Goal: Task Accomplishment & Management: Use online tool/utility

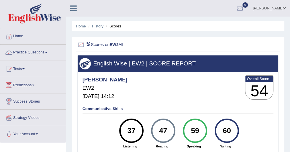
click at [24, 68] on link "Tests" at bounding box center [32, 68] width 65 height 14
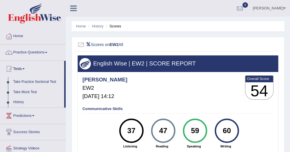
click at [24, 91] on link "Take Mock Test" at bounding box center [38, 92] width 54 height 10
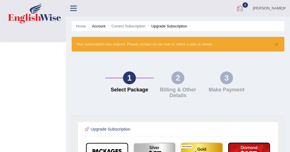
click at [235, 9] on div at bounding box center [239, 8] width 9 height 9
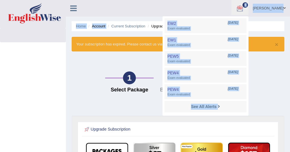
drag, startPoint x: 122, startPoint y: 20, endPoint x: 76, endPoint y: 8, distance: 47.9
click at [76, 8] on div "Toggle navigation Josaine Oleen Andana Toggle navigation Username: Josaine Acce…" at bounding box center [145, 149] width 290 height 298
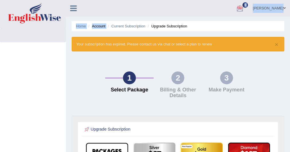
click at [76, 8] on icon at bounding box center [73, 8] width 7 height 7
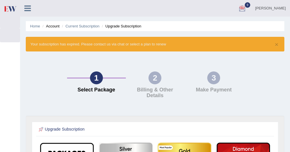
click at [28, 8] on icon at bounding box center [27, 8] width 7 height 7
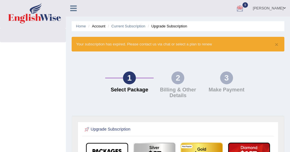
click at [81, 24] on link "Home" at bounding box center [81, 26] width 10 height 4
click at [80, 27] on link "Home" at bounding box center [81, 26] width 10 height 4
click at [248, 7] on link "[PERSON_NAME]" at bounding box center [269, 7] width 42 height 15
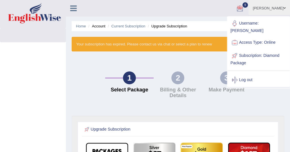
click at [237, 10] on link "9" at bounding box center [239, 7] width 17 height 15
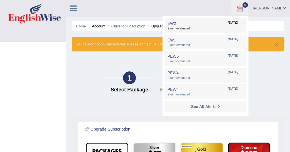
click at [206, 27] on span "Exam evaluated" at bounding box center [205, 28] width 76 height 5
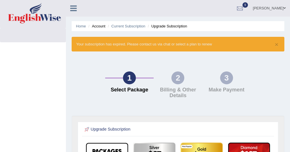
click at [72, 8] on icon at bounding box center [73, 8] width 7 height 7
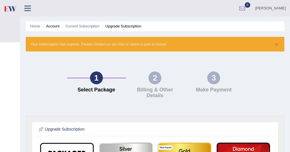
click at [24, 11] on link at bounding box center [27, 7] width 15 height 9
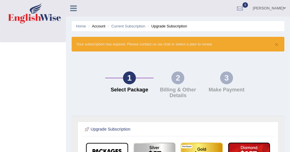
click at [78, 26] on link "Home" at bounding box center [81, 26] width 10 height 4
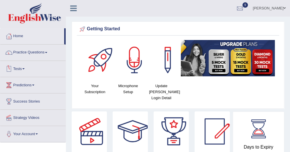
click at [27, 67] on link "Tests" at bounding box center [32, 68] width 65 height 14
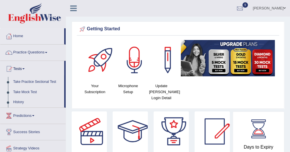
click at [30, 89] on link "Take Mock Test" at bounding box center [38, 92] width 54 height 10
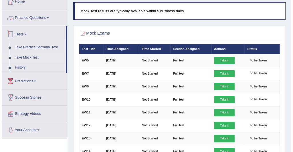
scroll to position [36, 0]
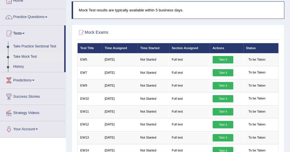
click at [221, 76] on td "Take it" at bounding box center [227, 72] width 34 height 13
click at [221, 72] on link "Take it" at bounding box center [223, 72] width 21 height 7
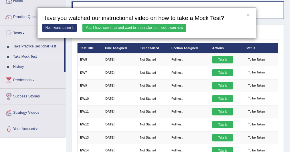
click at [164, 27] on link "Yes, I have seen that and want to undertake the mock exam now" at bounding box center [135, 28] width 104 height 8
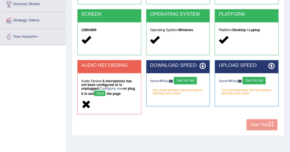
scroll to position [103, 0]
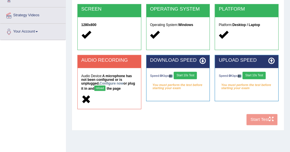
click at [102, 89] on button "reload" at bounding box center [99, 88] width 11 height 5
click at [189, 75] on button "Start 10s Test" at bounding box center [185, 75] width 23 height 7
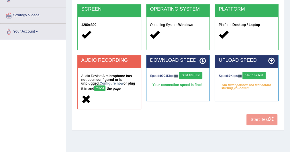
click at [250, 76] on button "Start 10s Test" at bounding box center [253, 75] width 23 height 7
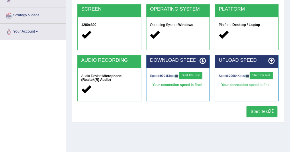
click at [258, 114] on button "Start Test" at bounding box center [261, 111] width 31 height 11
